Goal: Transaction & Acquisition: Purchase product/service

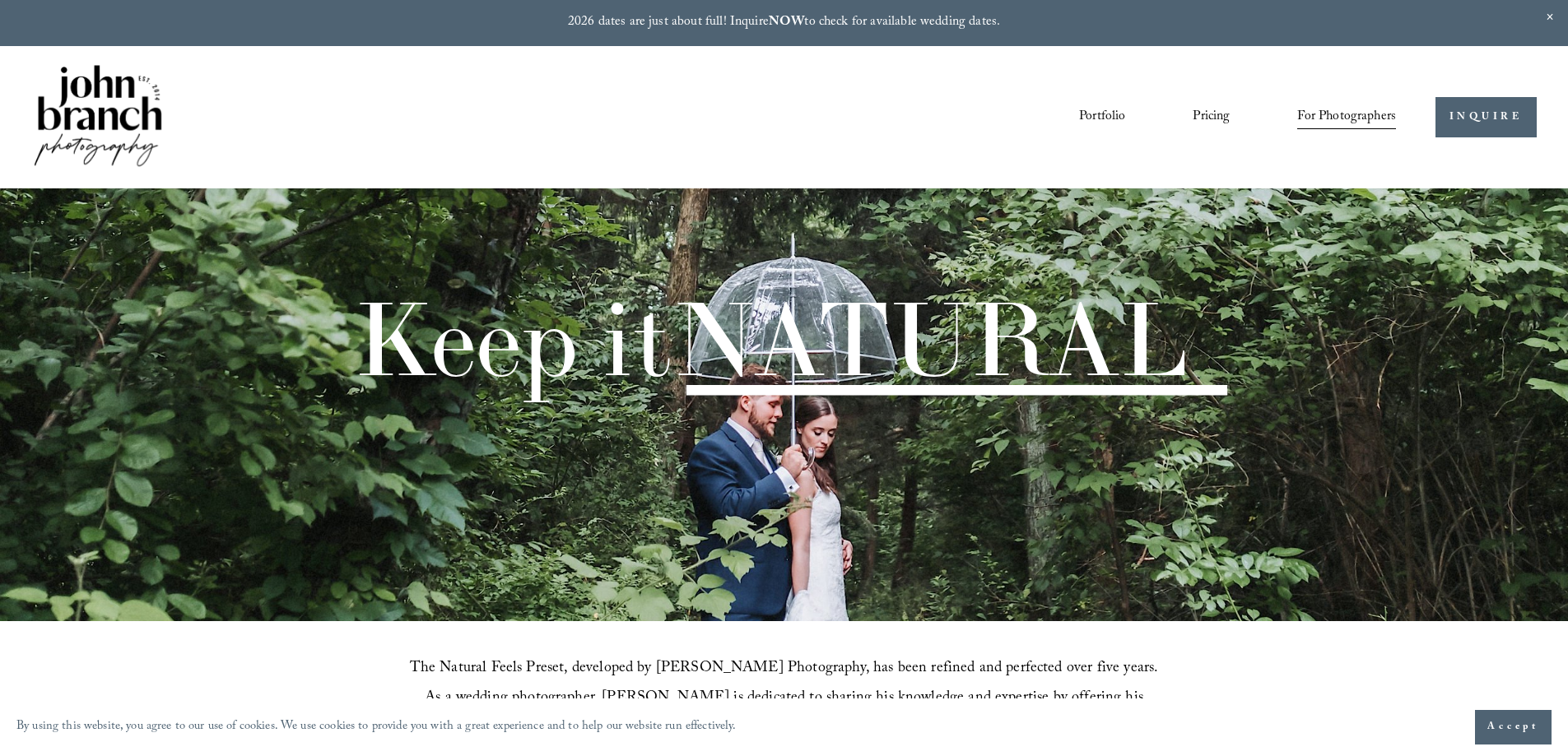
scroll to position [576, 0]
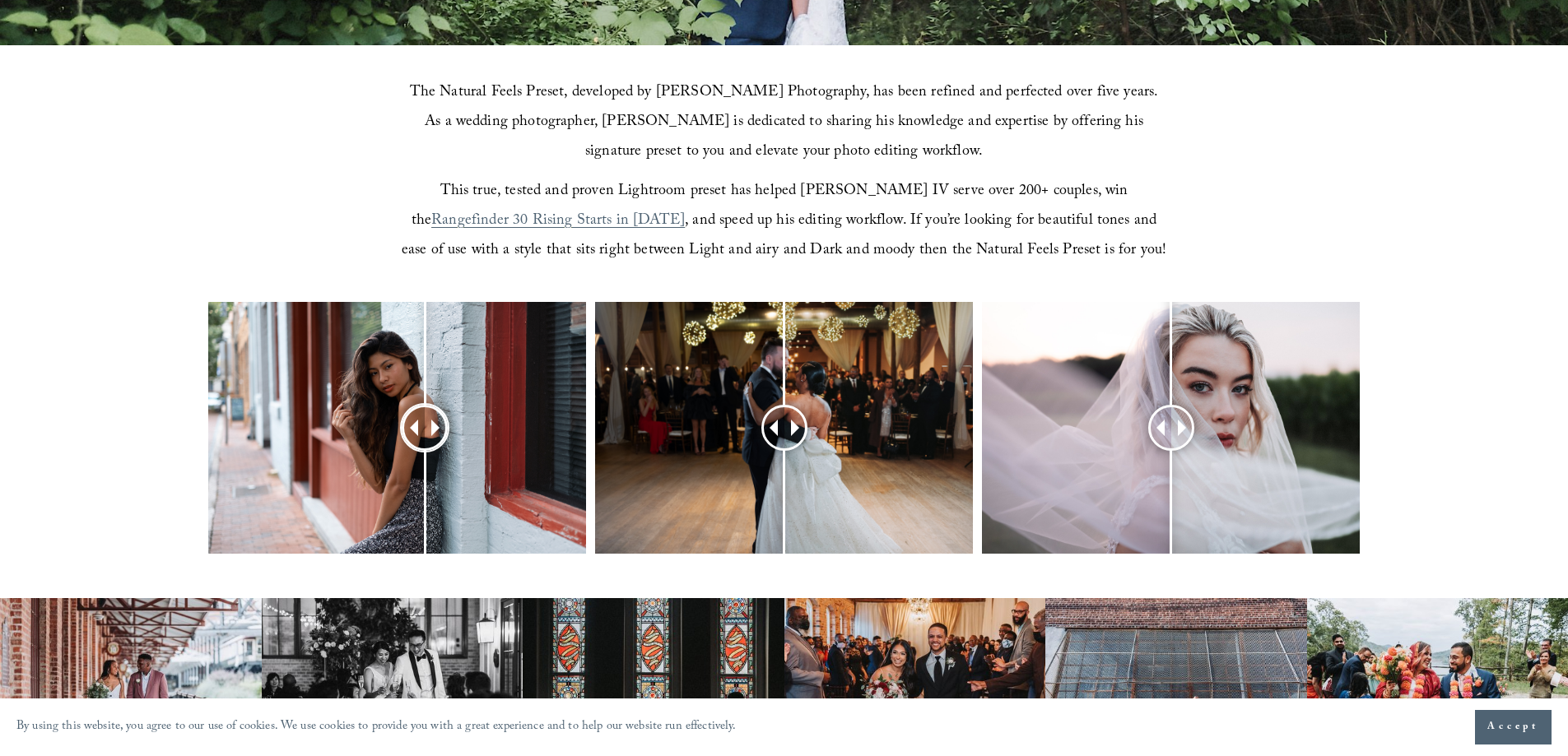
drag, startPoint x: 398, startPoint y: 422, endPoint x: 425, endPoint y: 438, distance: 31.4
click at [425, 438] on div at bounding box center [425, 428] width 45 height 45
drag, startPoint x: 788, startPoint y: 427, endPoint x: 806, endPoint y: 425, distance: 18.1
click at [806, 425] on div at bounding box center [806, 427] width 44 height 44
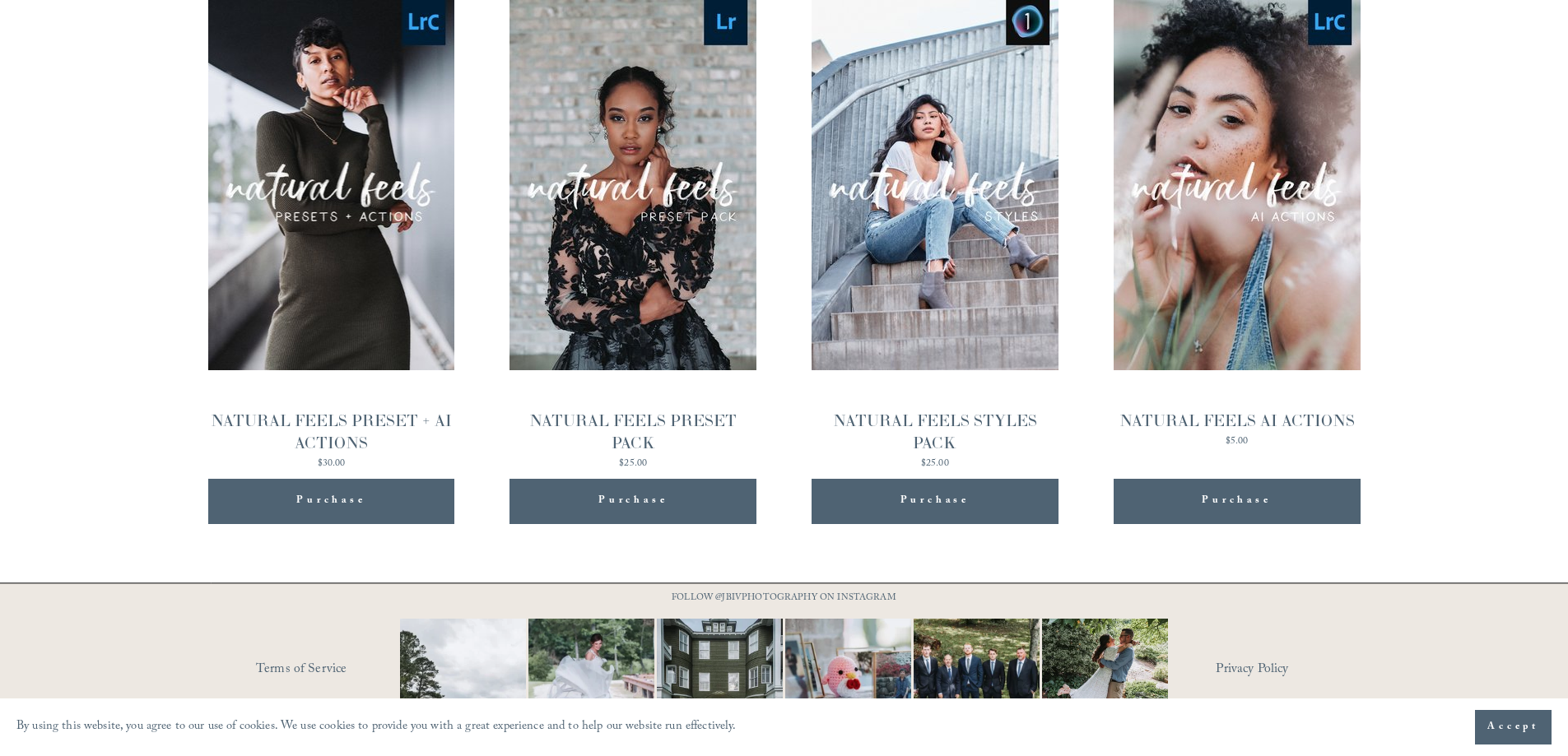
scroll to position [1893, 0]
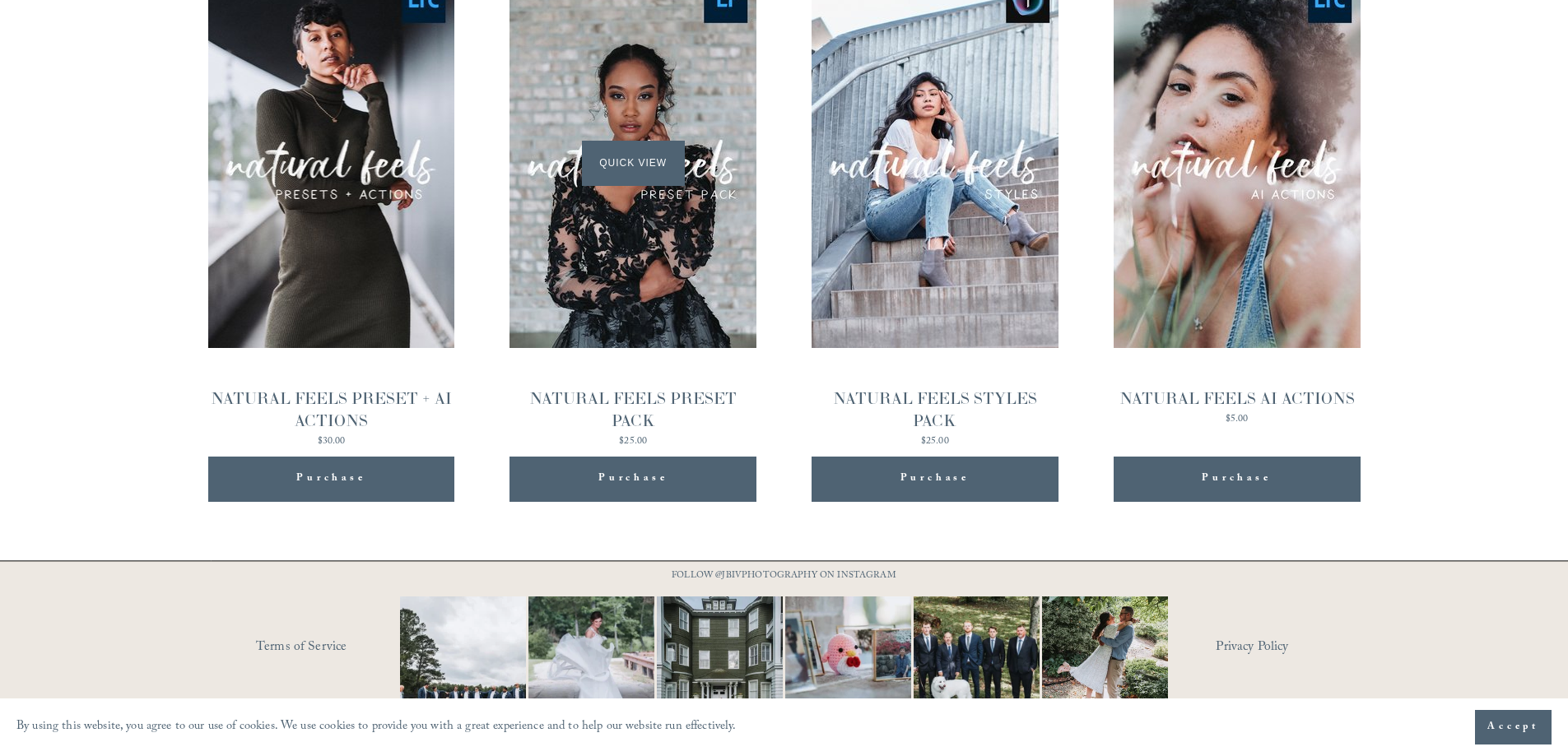
click at [629, 164] on span "Quick View" at bounding box center [633, 163] width 103 height 45
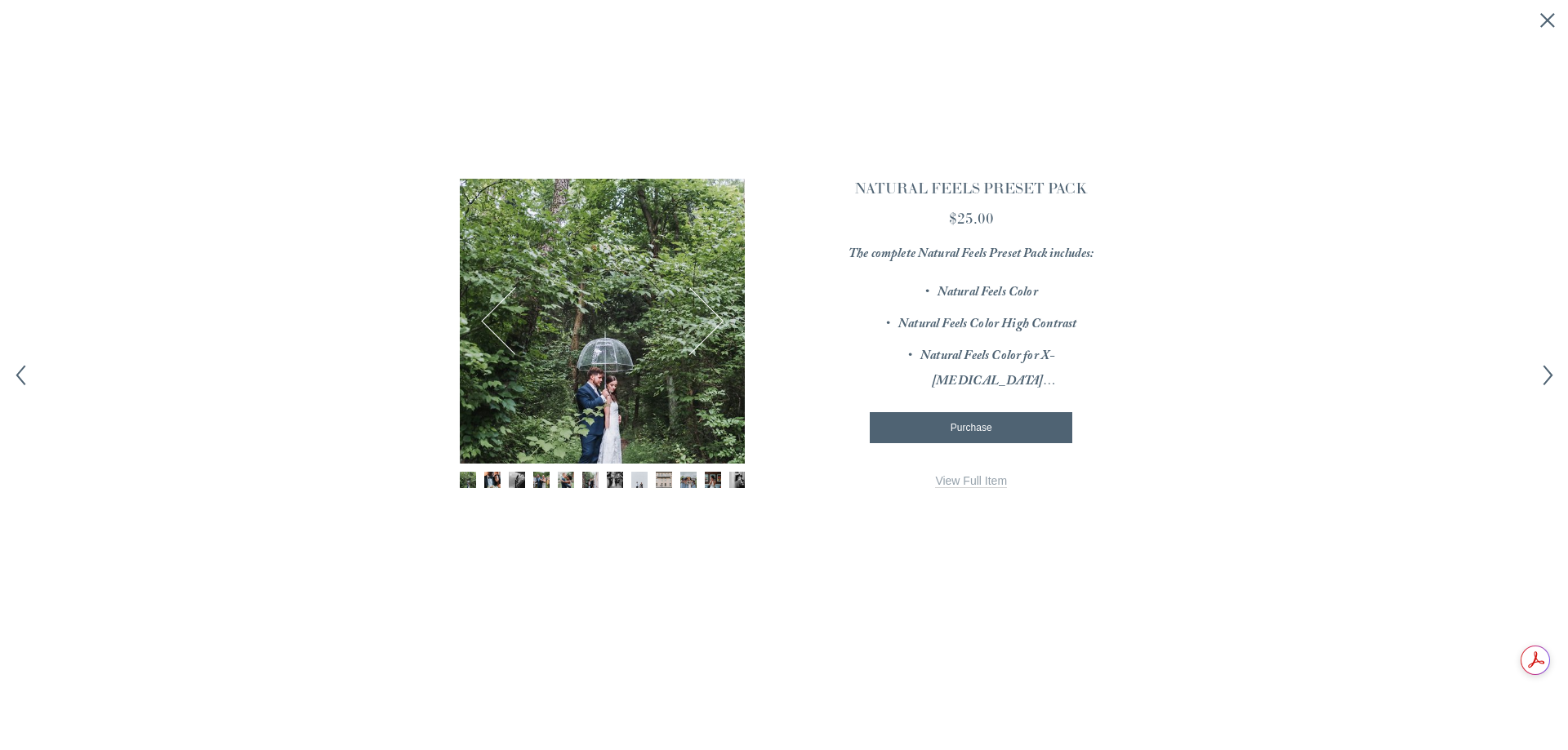
scroll to position [0, 0]
click at [695, 325] on button "Next" at bounding box center [691, 321] width 64 height 64
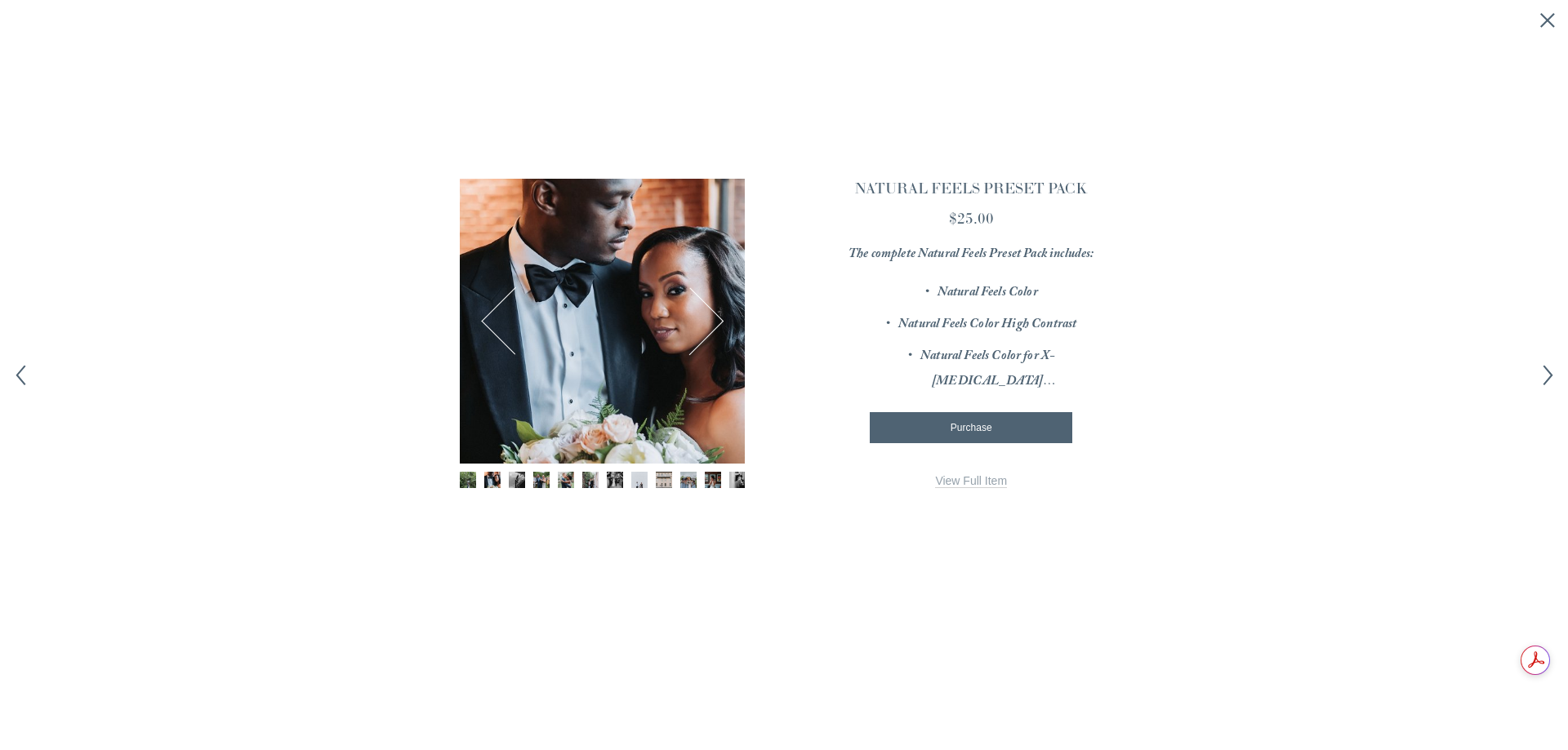
click at [711, 312] on button "Next" at bounding box center [691, 321] width 64 height 64
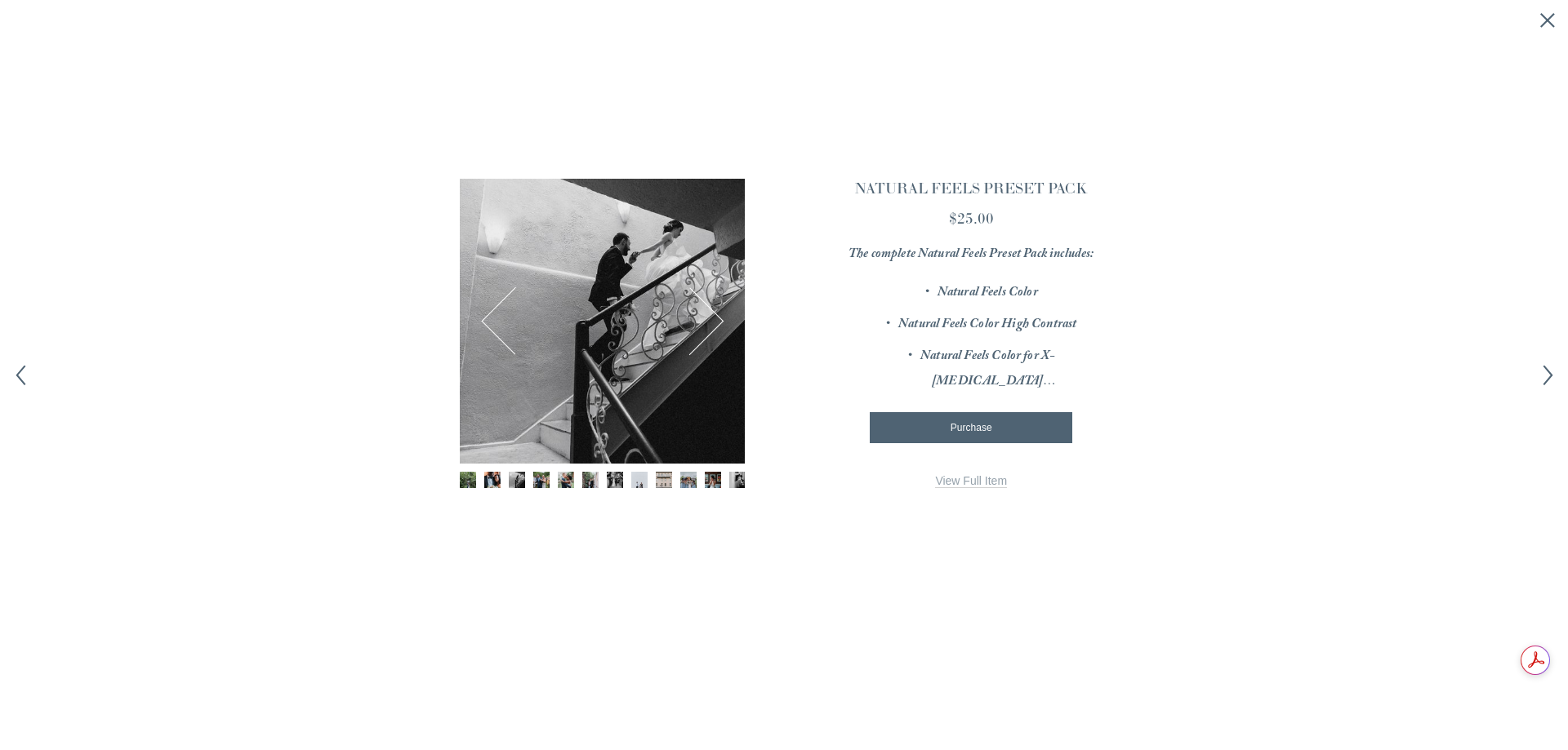
click at [711, 312] on button "Next" at bounding box center [691, 321] width 64 height 64
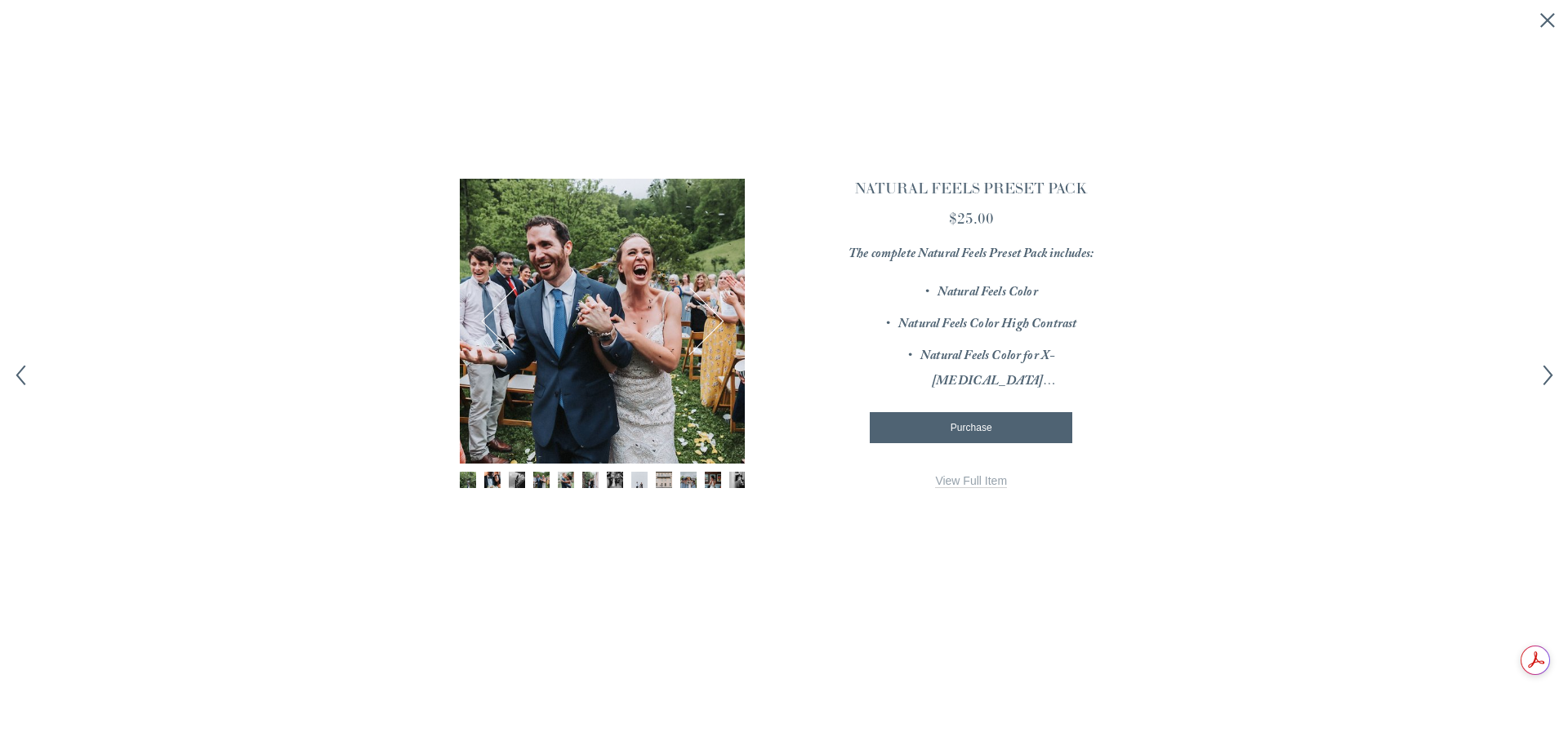
click at [711, 312] on button "Next" at bounding box center [691, 321] width 64 height 64
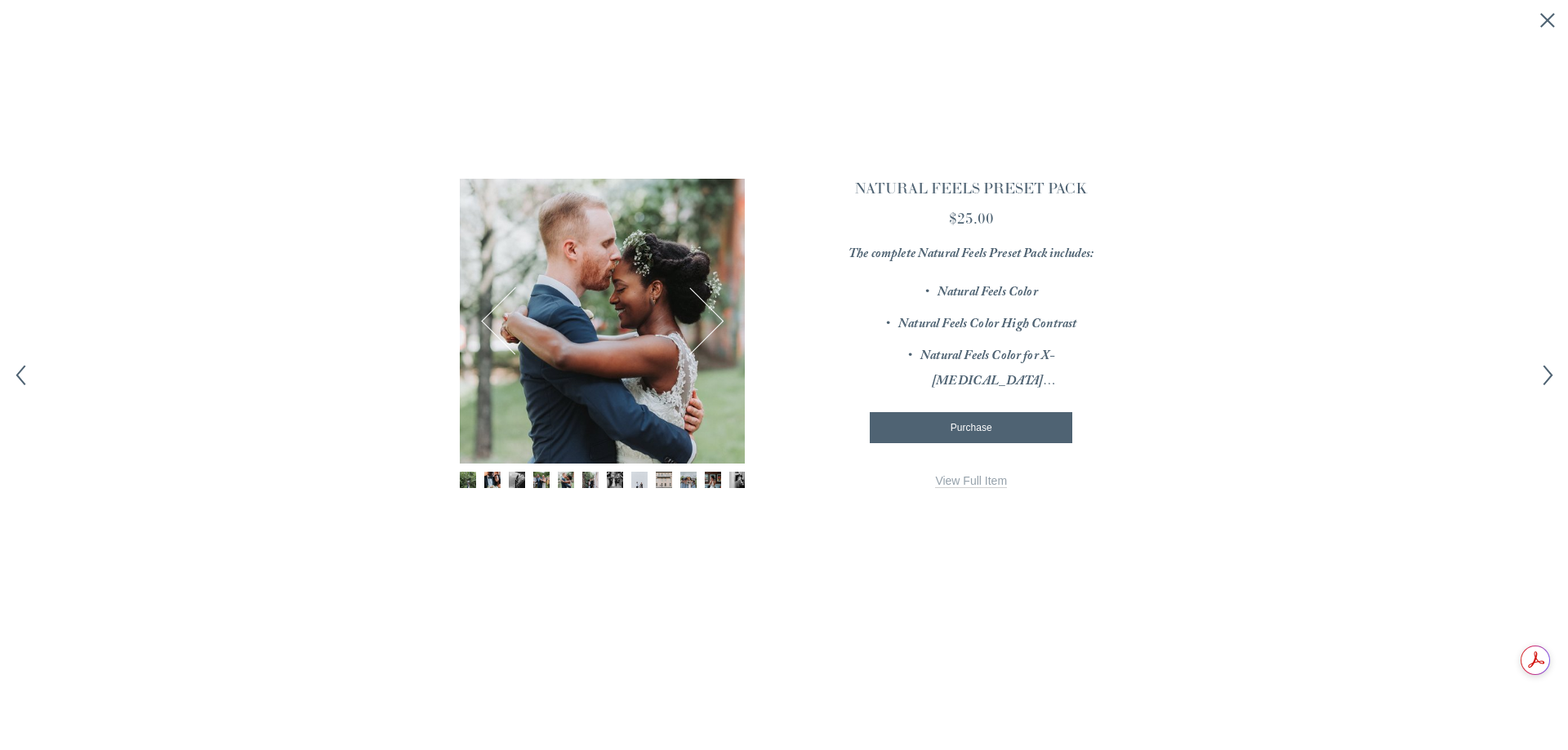
click at [711, 312] on button "Next" at bounding box center [691, 321] width 64 height 64
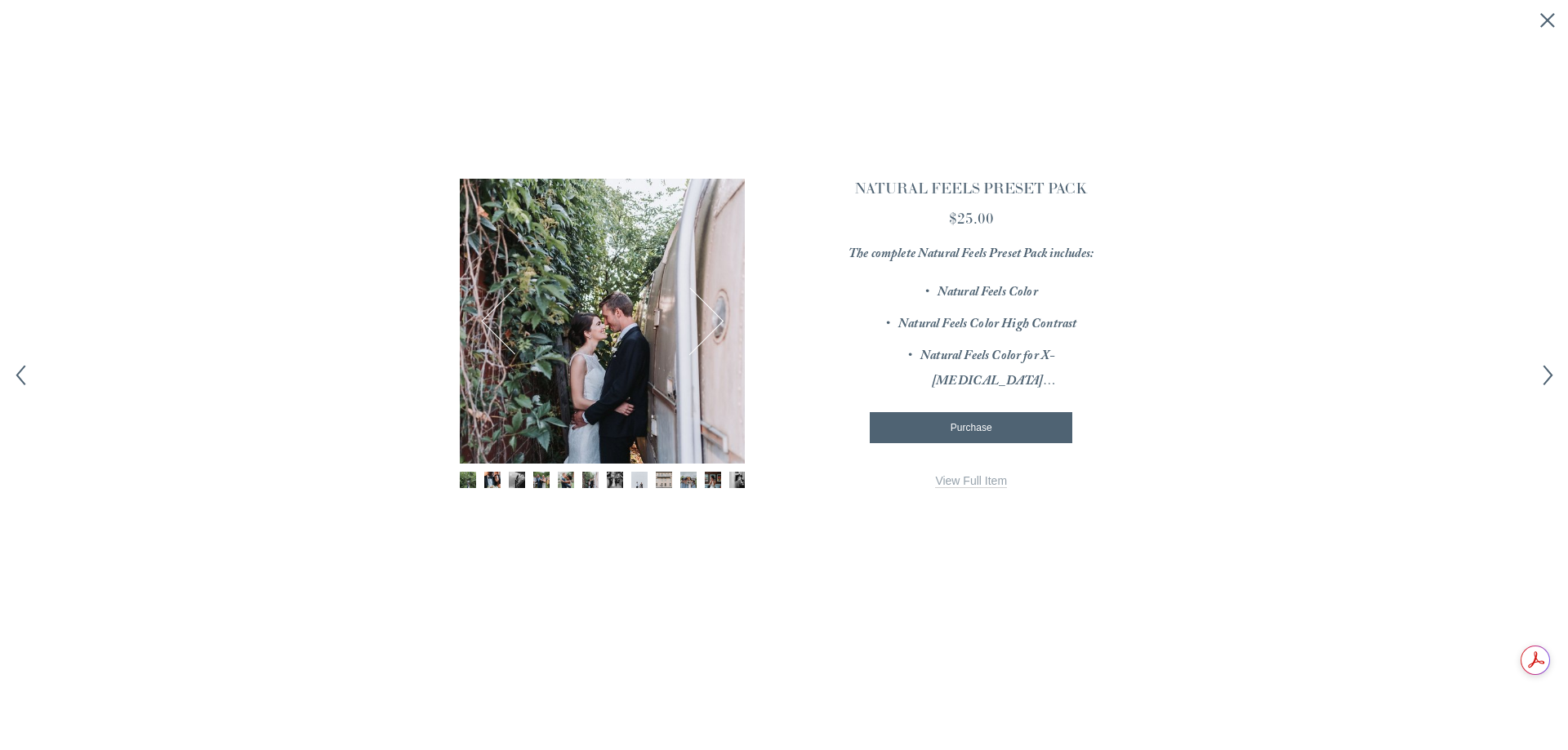
click at [711, 312] on button "Next" at bounding box center [691, 321] width 64 height 64
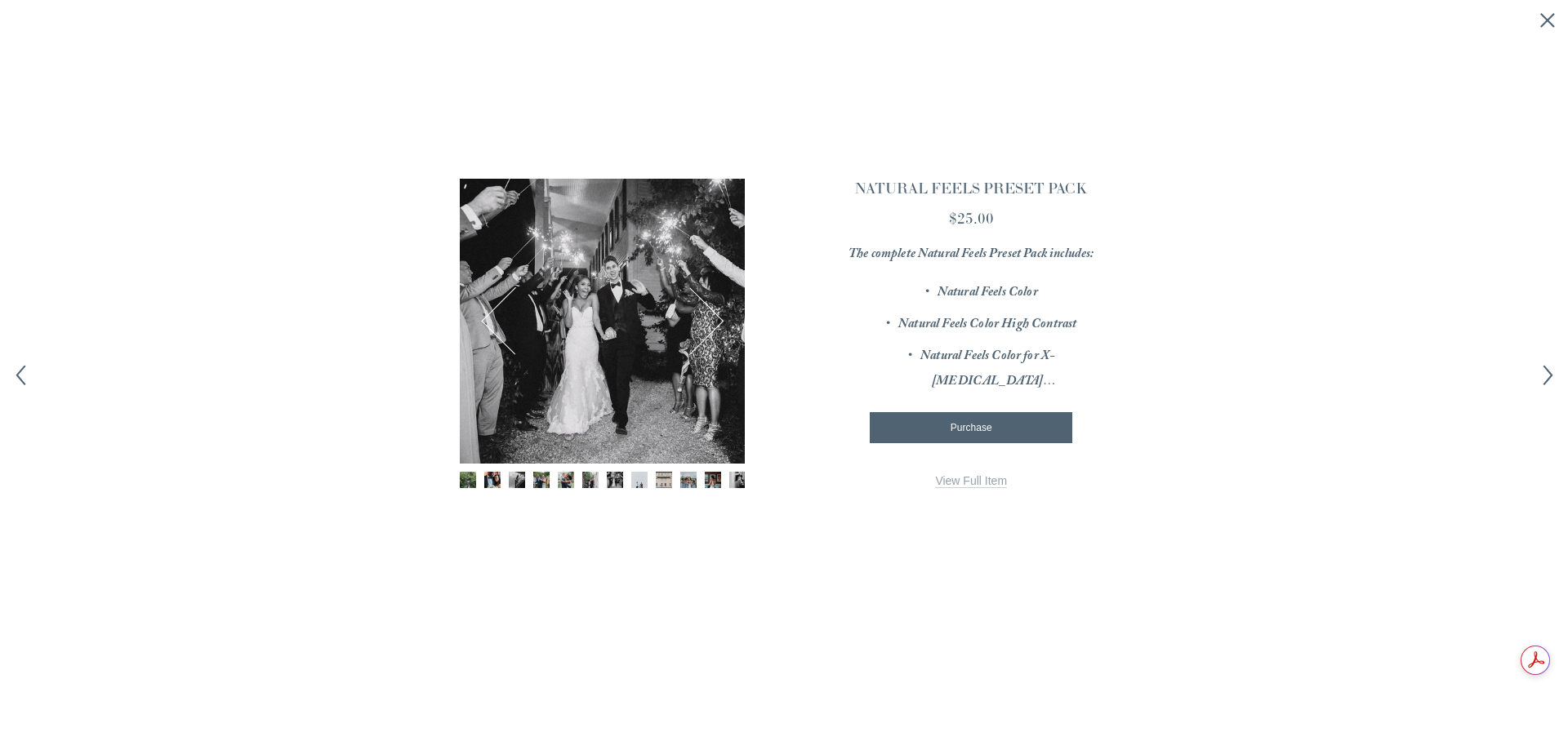
click at [711, 312] on button "Next" at bounding box center [691, 321] width 64 height 64
